Goal: Register for event/course

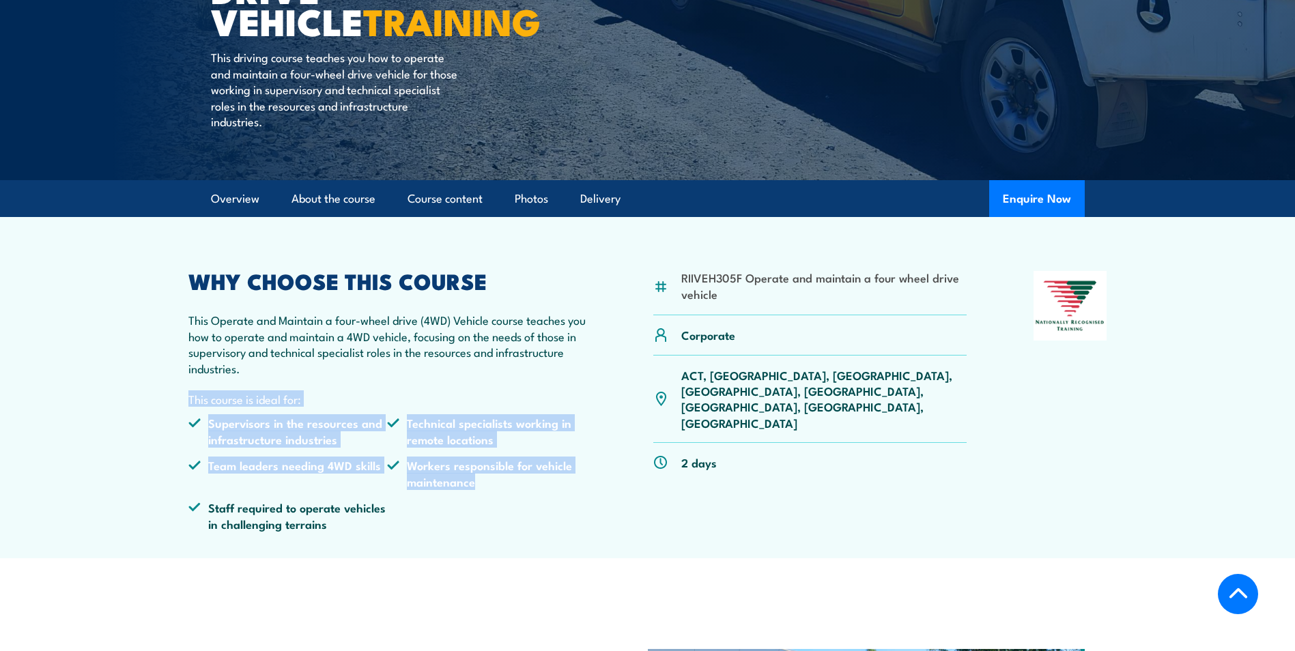
drag, startPoint x: 513, startPoint y: 372, endPoint x: 502, endPoint y: 500, distance: 128.1
click at [502, 500] on div "WHY CHOOSE THIS COURSE This Operate and Maintain a four-wheel drive (4WD) Vehic…" at bounding box center [387, 406] width 399 height 270
click at [502, 500] on ul "Supervisors in the resources and infrastructure industries Technical specialist…" at bounding box center [387, 478] width 399 height 126
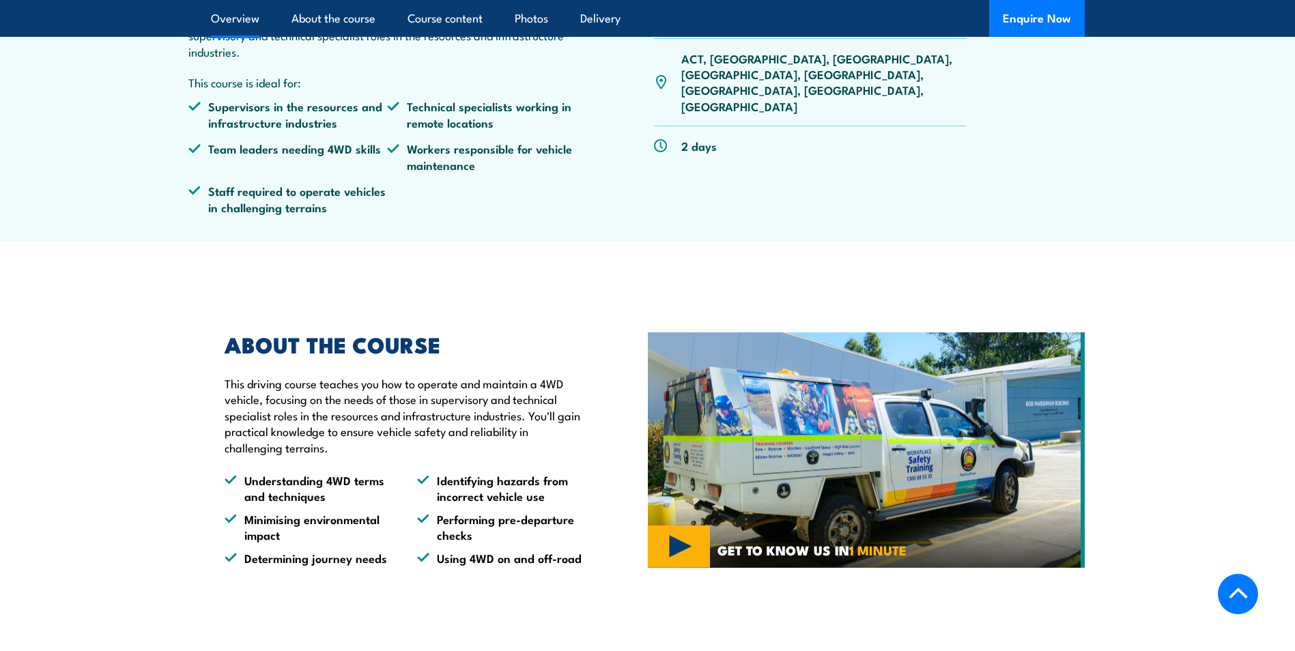
scroll to position [614, 0]
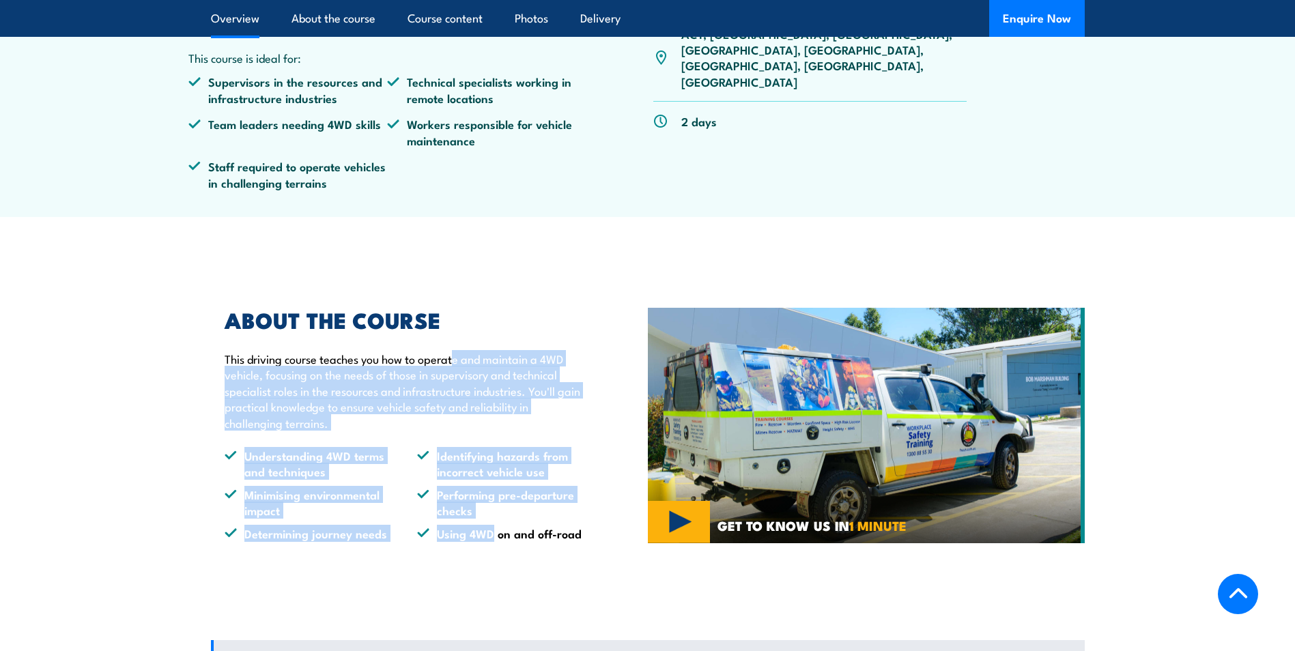
drag, startPoint x: 455, startPoint y: 330, endPoint x: 491, endPoint y: 547, distance: 220.6
click at [491, 547] on div "ABOUT THE COURSE This driving course teaches you how to operate and maintain a …" at bounding box center [429, 426] width 437 height 300
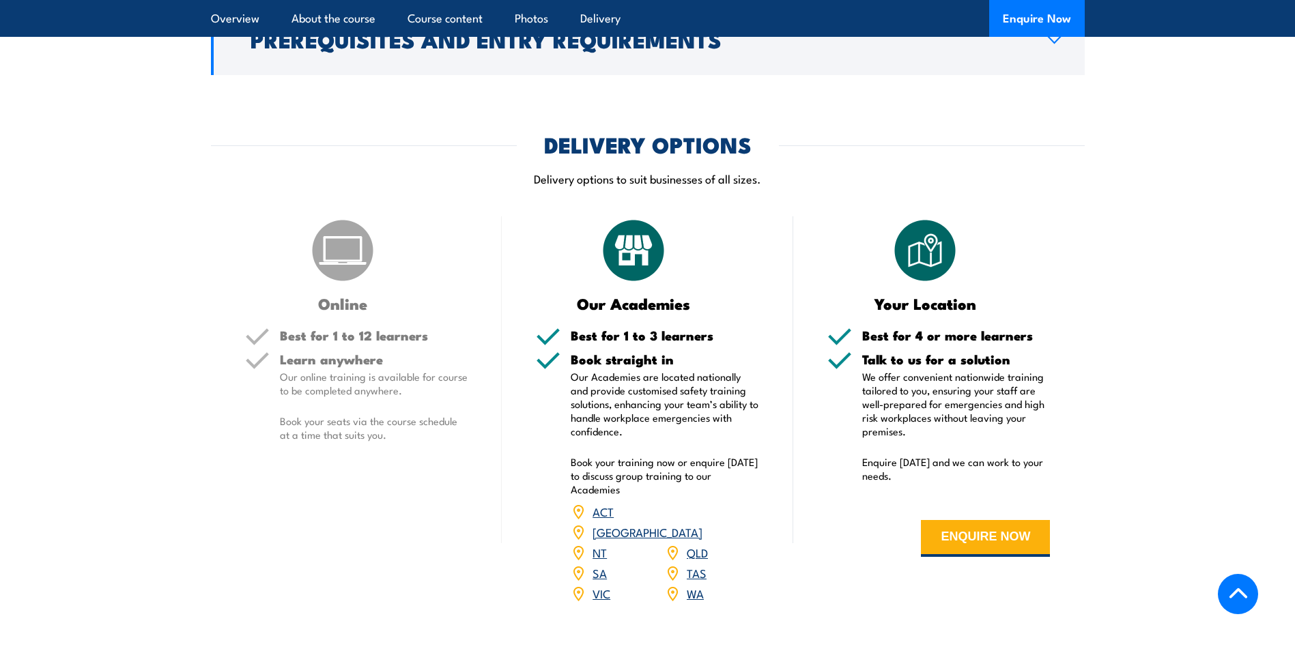
scroll to position [1570, 0]
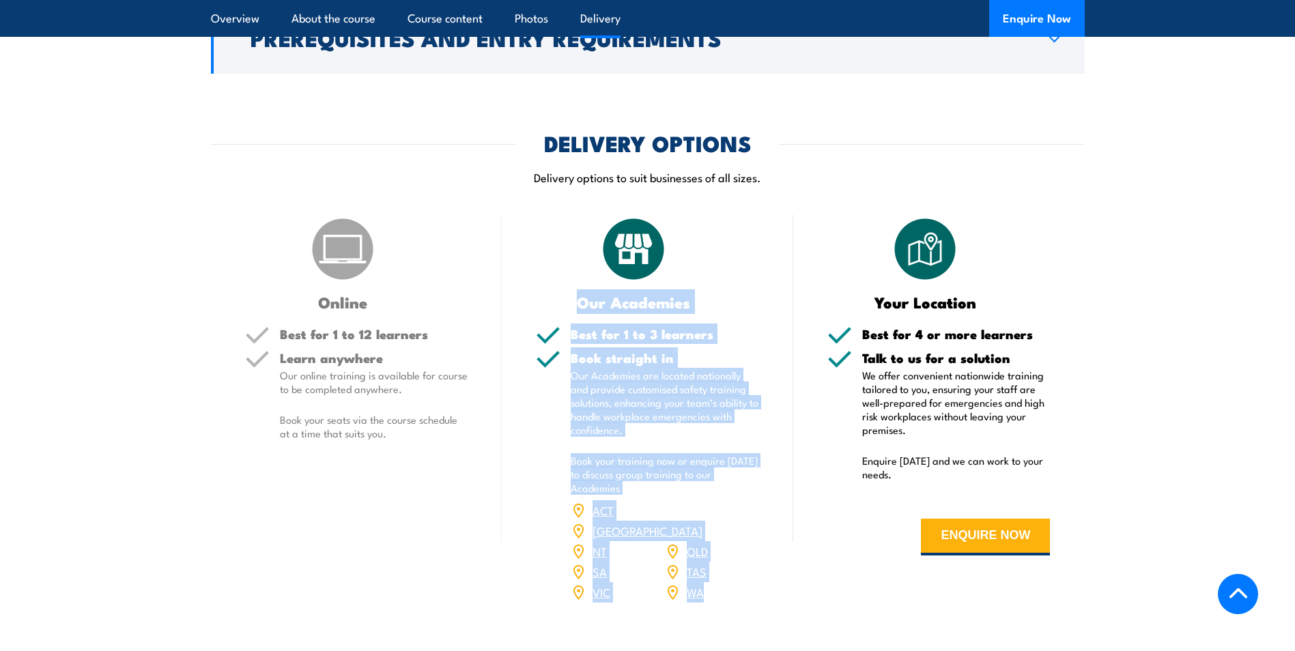
drag, startPoint x: 584, startPoint y: 300, endPoint x: 764, endPoint y: 599, distance: 349.0
click at [764, 599] on div "Our Academies Best for 1 to 3 learners Book straight in Our Academies are locat…" at bounding box center [647, 417] width 291 height 405
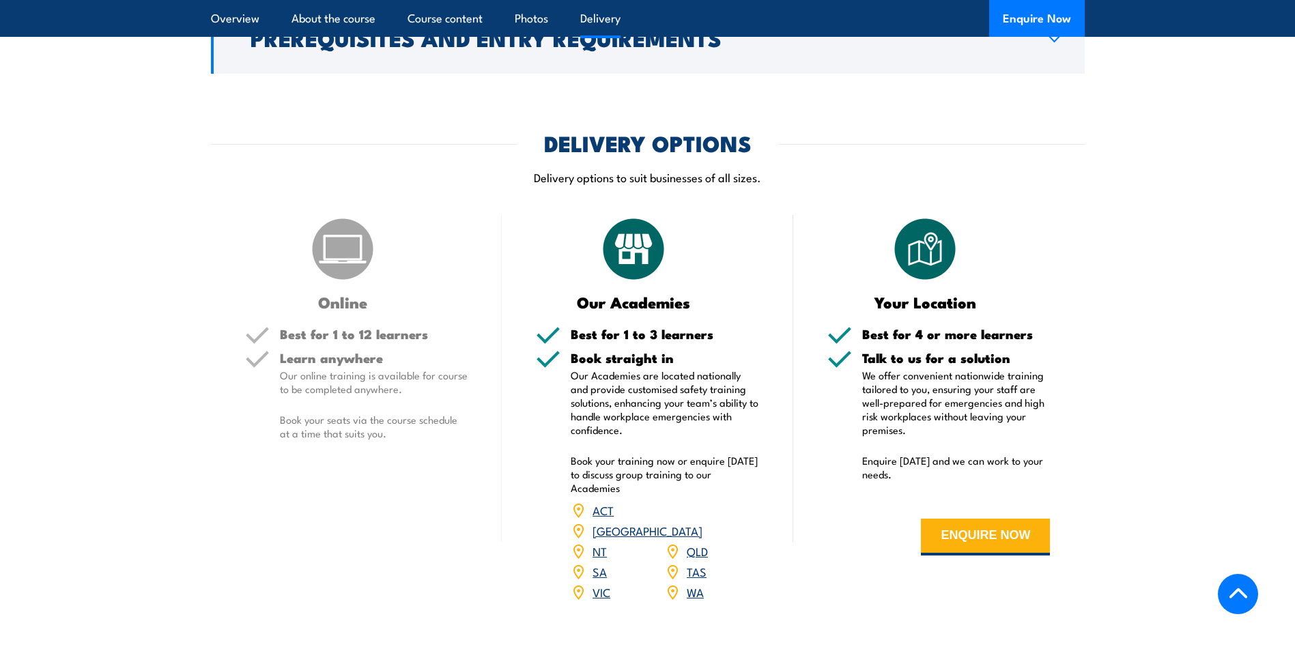
click at [700, 398] on p "Our Academies are located nationally and provide customised safety training sol…" at bounding box center [665, 403] width 188 height 68
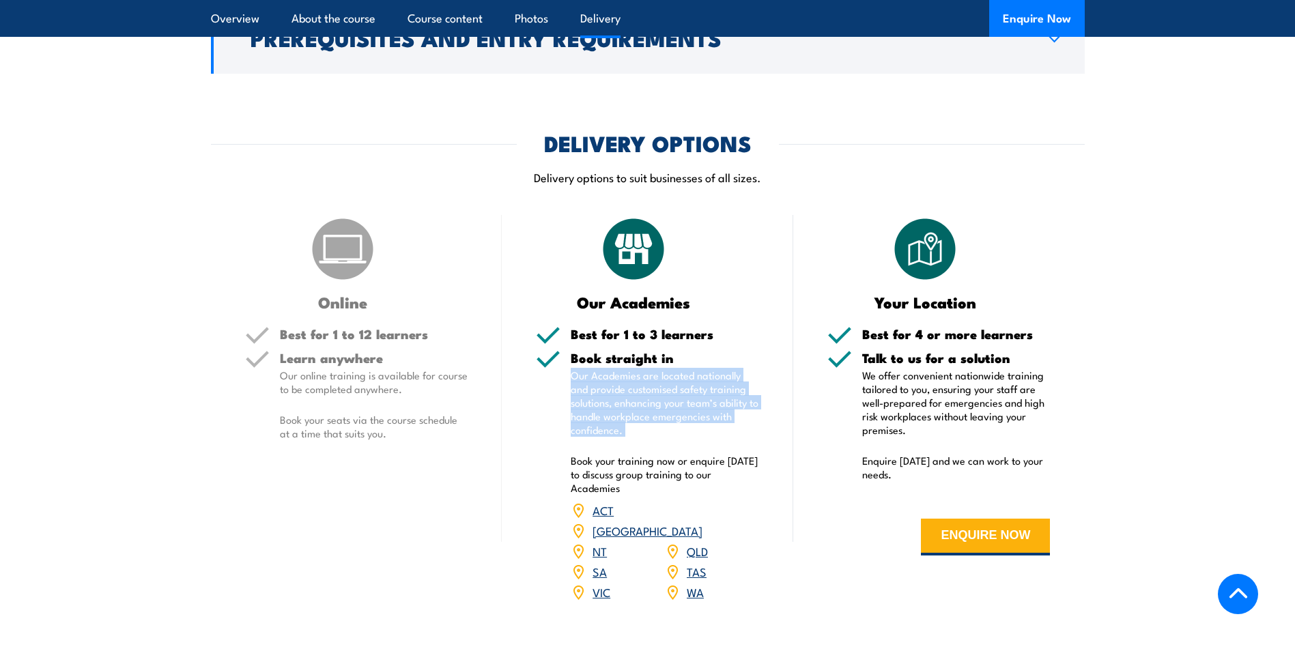
click at [700, 398] on p "Our Academies are located nationally and provide customised safety training sol…" at bounding box center [665, 403] width 188 height 68
drag, startPoint x: 700, startPoint y: 398, endPoint x: 575, endPoint y: 374, distance: 127.8
click at [620, 386] on p "Our Academies are located nationally and provide customised safety training sol…" at bounding box center [665, 403] width 188 height 68
drag, startPoint x: 563, startPoint y: 371, endPoint x: 739, endPoint y: 454, distance: 194.8
click at [739, 454] on div "Book straight in Our Academies are located nationally and provide customised sa…" at bounding box center [647, 485] width 223 height 268
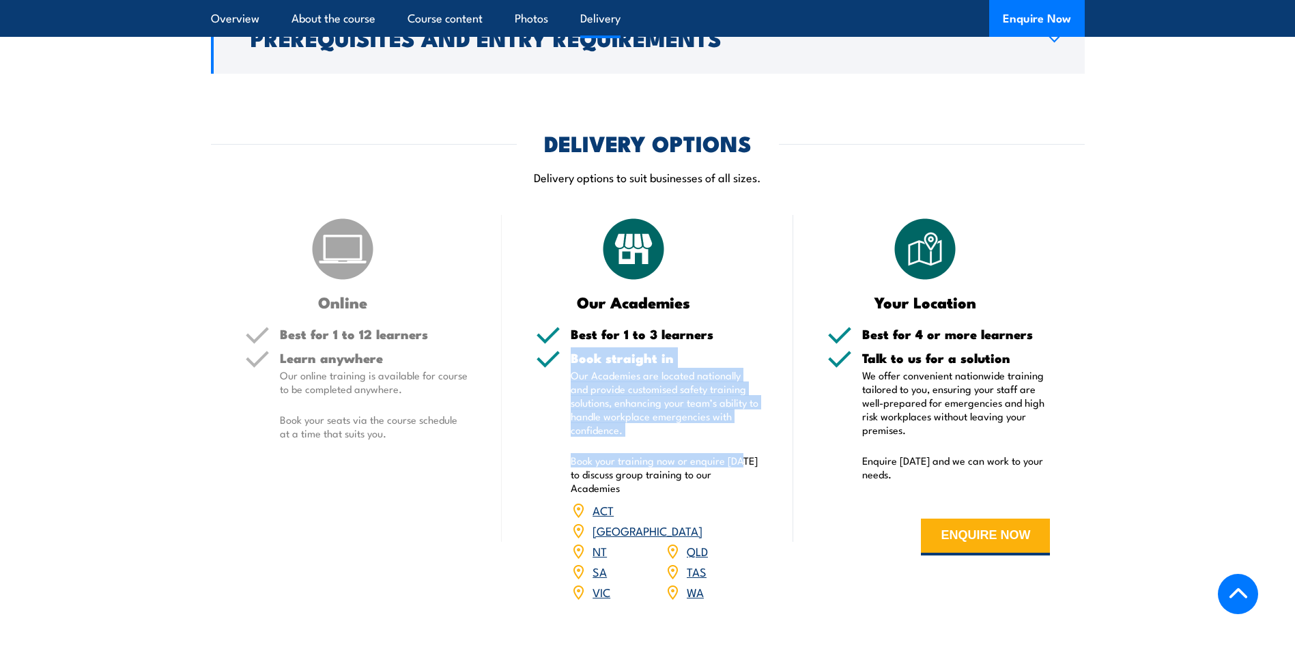
click at [739, 454] on p "Book your training now or enquire [DATE] to discuss group training to our Acade…" at bounding box center [665, 474] width 188 height 41
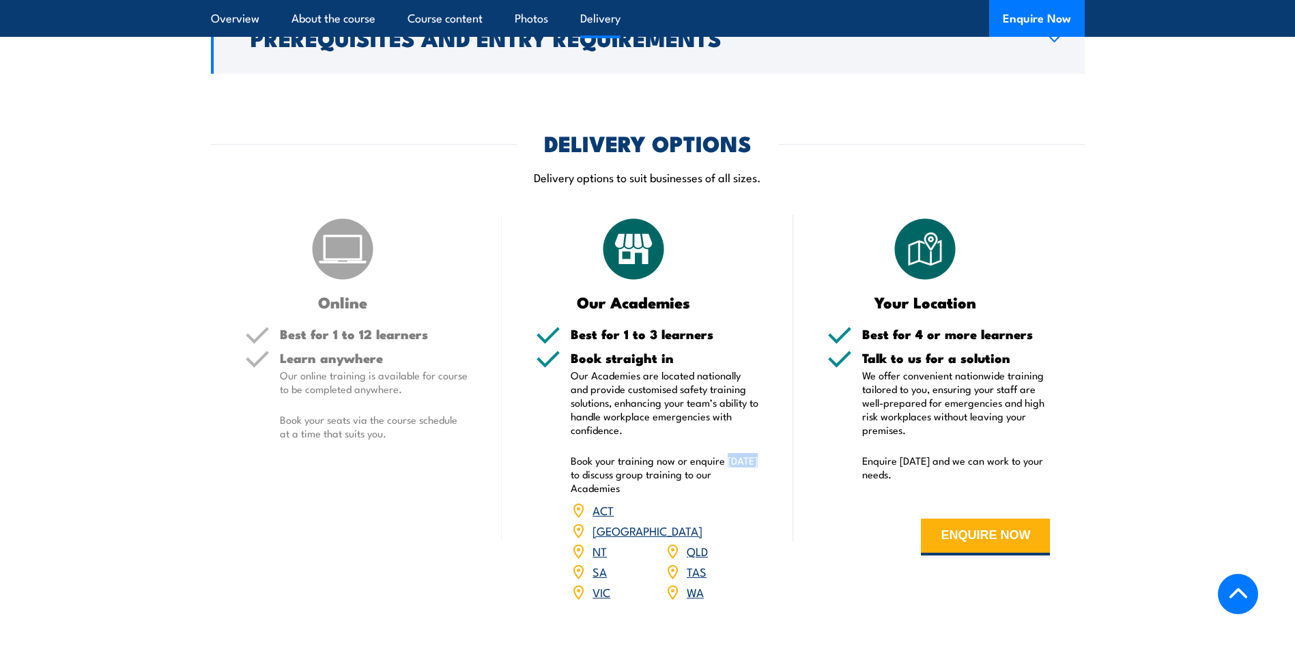
click at [739, 454] on p "Book your training now or enquire [DATE] to discuss group training to our Acade…" at bounding box center [665, 474] width 188 height 41
drag, startPoint x: 739, startPoint y: 454, endPoint x: 710, endPoint y: 452, distance: 28.7
click at [710, 452] on div "Book straight in Our Academies are located nationally and provide customised sa…" at bounding box center [665, 485] width 188 height 268
click at [691, 408] on p "Our Academies are located nationally and provide customised safety training sol…" at bounding box center [665, 403] width 188 height 68
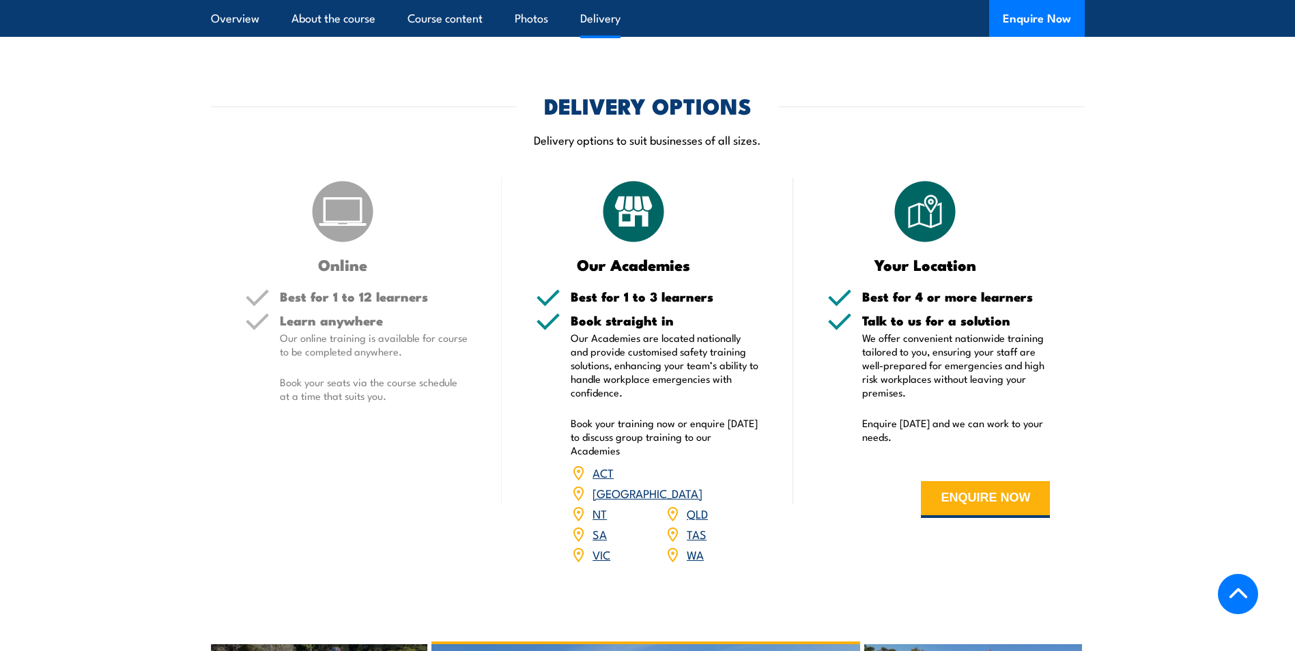
scroll to position [1638, 0]
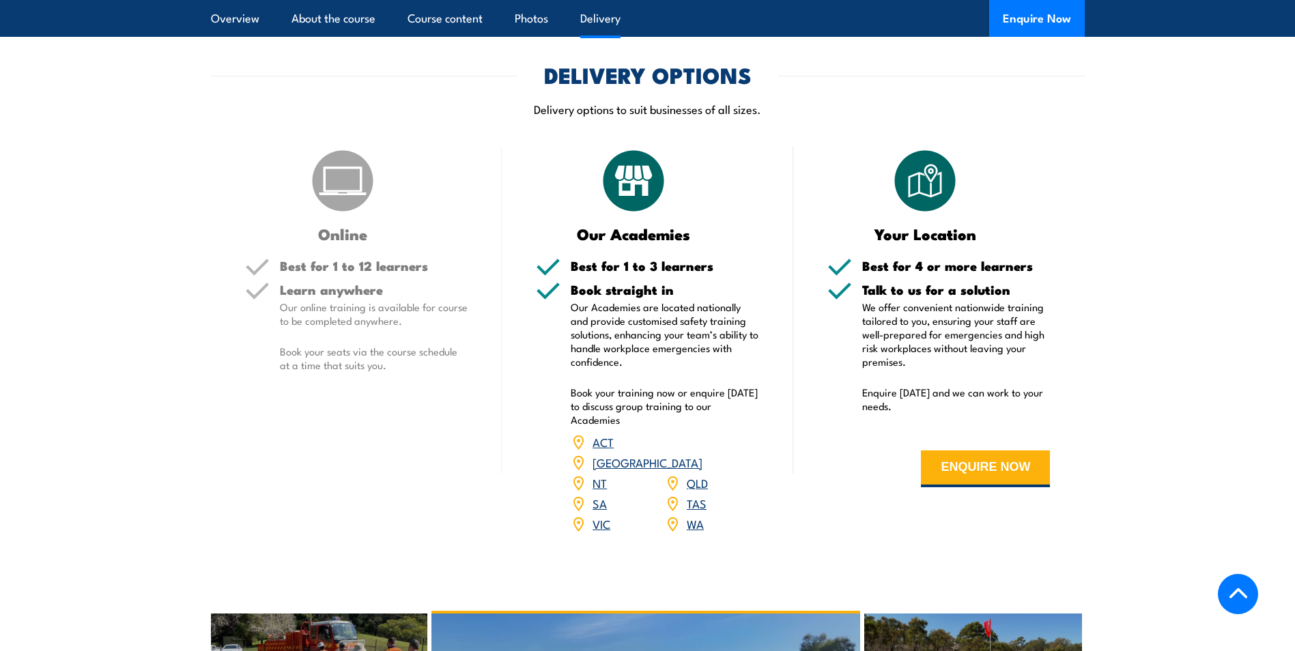
click at [700, 454] on link "[GEOGRAPHIC_DATA]" at bounding box center [647, 462] width 110 height 16
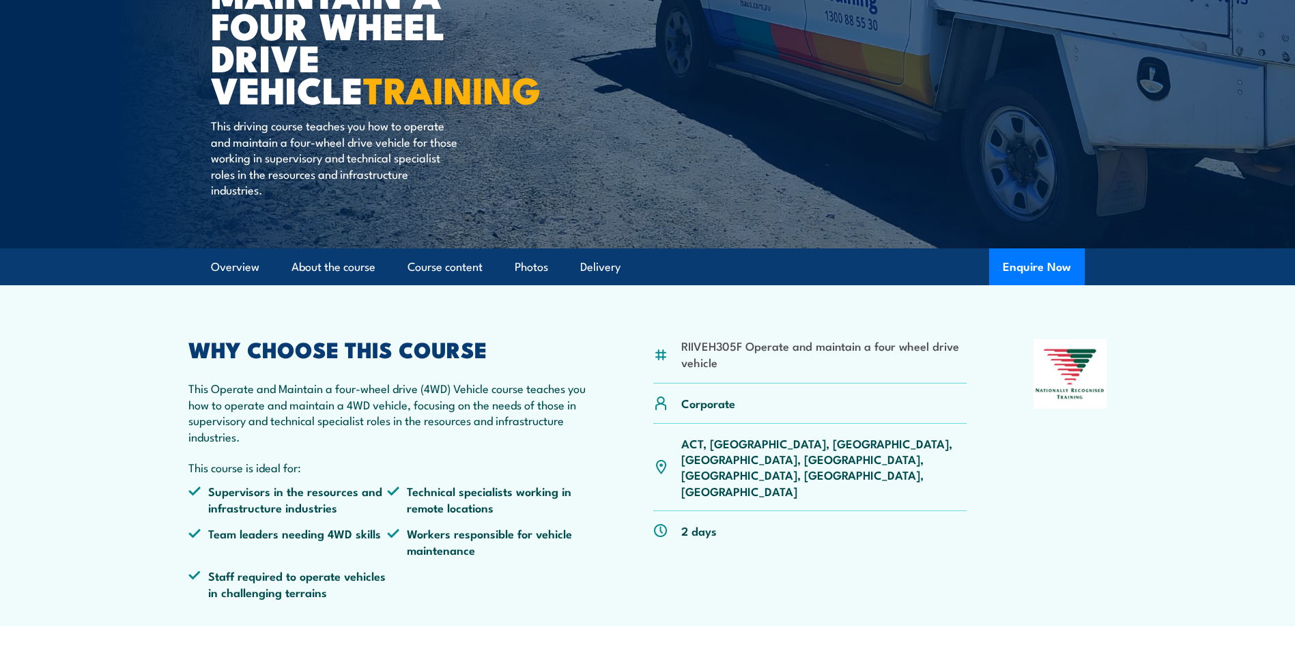
click at [460, 441] on p "This Operate and Maintain a four-wheel drive (4WD) Vehicle course teaches you h…" at bounding box center [387, 412] width 399 height 64
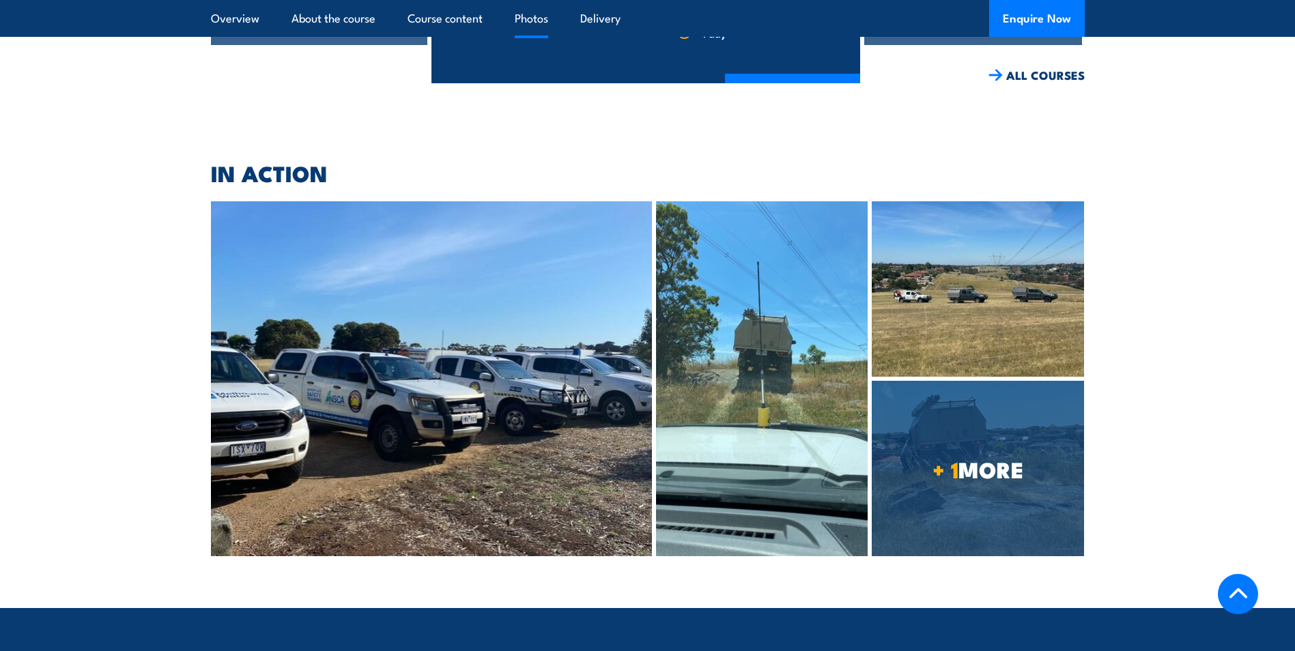
scroll to position [2965, 0]
